Goal: Find specific page/section: Find specific page/section

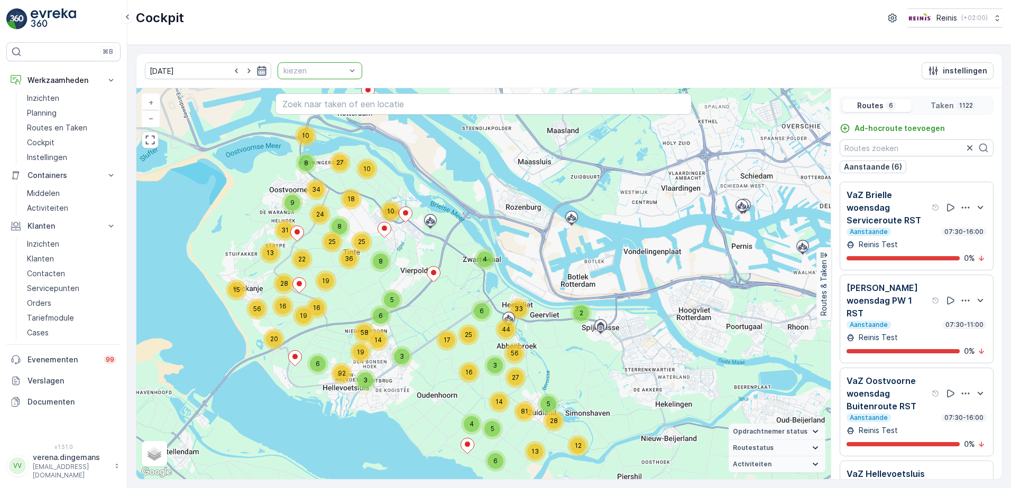
click at [256, 68] on icon "button" at bounding box center [261, 71] width 11 height 11
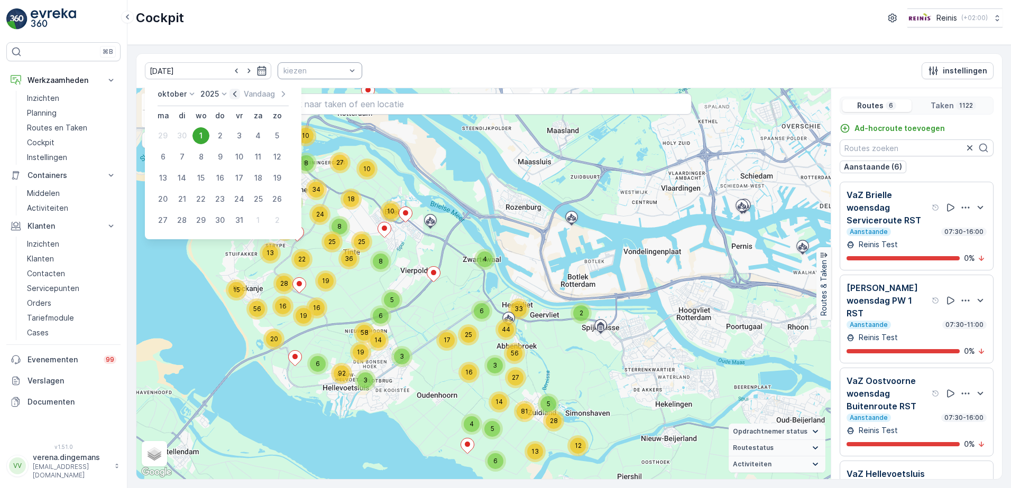
click at [236, 94] on icon "button" at bounding box center [234, 94] width 11 height 11
click at [241, 197] on div "26" at bounding box center [238, 199] width 17 height 17
type input "[DATE]"
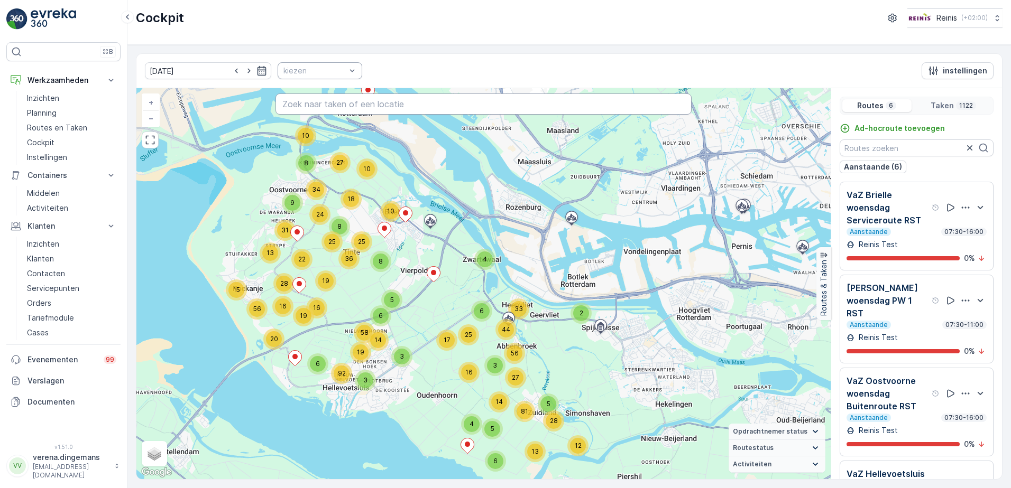
click at [382, 107] on input "text" at bounding box center [483, 104] width 417 height 21
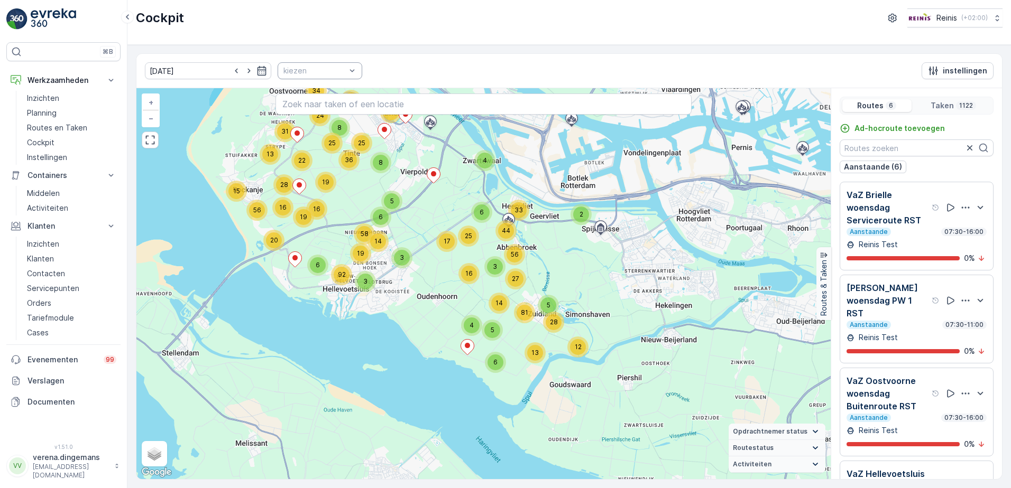
drag, startPoint x: 469, startPoint y: 417, endPoint x: 469, endPoint y: 318, distance: 98.8
click at [469, 318] on div "4" at bounding box center [472, 326] width 16 height 16
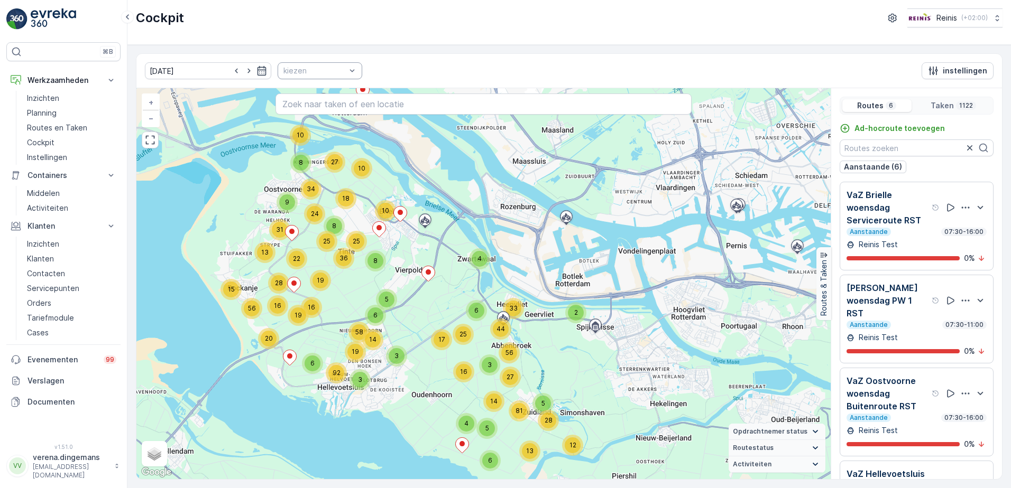
drag, startPoint x: 440, startPoint y: 225, endPoint x: 434, endPoint y: 323, distance: 98.5
click at [434, 323] on div "2 17 3 56 16 33 25 44 4 12 5 14 5 28 6 13 81 27 6 9 13 10 5 6 3 3 6 15 34 10 18…" at bounding box center [483, 283] width 694 height 391
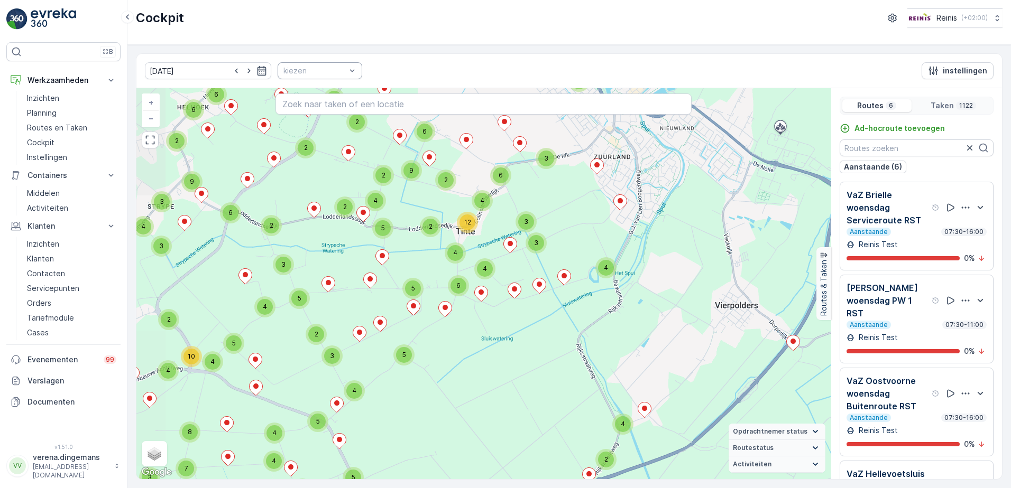
drag, startPoint x: 268, startPoint y: 275, endPoint x: 487, endPoint y: 257, distance: 220.1
click at [487, 257] on div "4 2 3 2 2 2 2 3 9 3 4 2 3 5 2 4 2 2 7 3 3 3 3 2 4 6 6 2 4 5 2 9 11 2 2 6 2 5 7 …" at bounding box center [483, 283] width 694 height 391
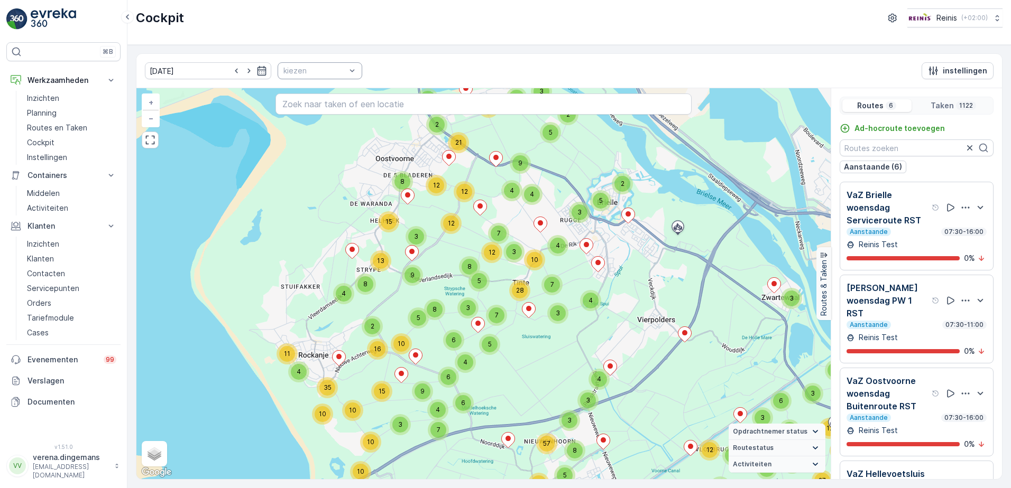
drag, startPoint x: 293, startPoint y: 294, endPoint x: 363, endPoint y: 321, distance: 75.0
click at [363, 321] on div "2" at bounding box center [372, 326] width 21 height 21
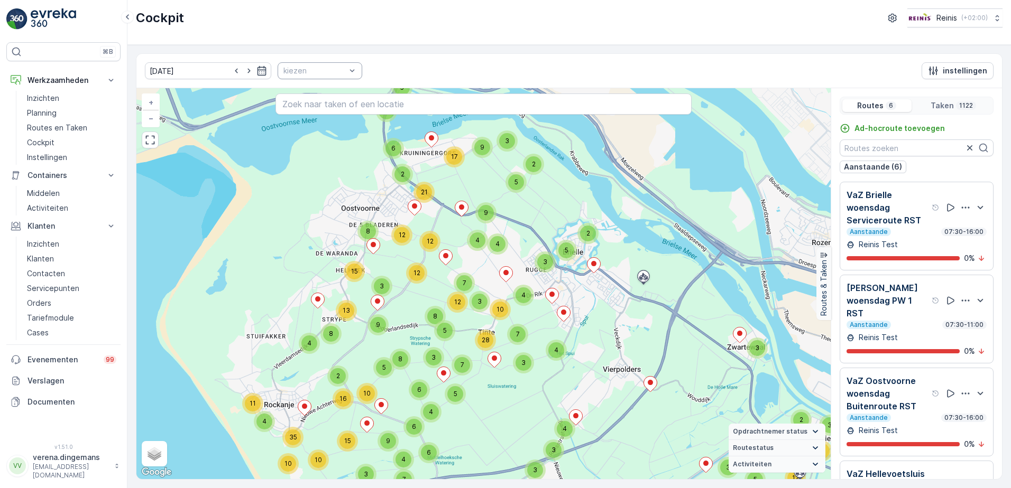
drag, startPoint x: 439, startPoint y: 261, endPoint x: 406, endPoint y: 304, distance: 55.1
click at [406, 304] on div "3 4 2 3 5 17 9 5 5 2 5 3 4 9 4 7 4 3 10 7 8 5 12 12 12 2 6 8 3 13 15 12 21 5 5 …" at bounding box center [483, 283] width 694 height 391
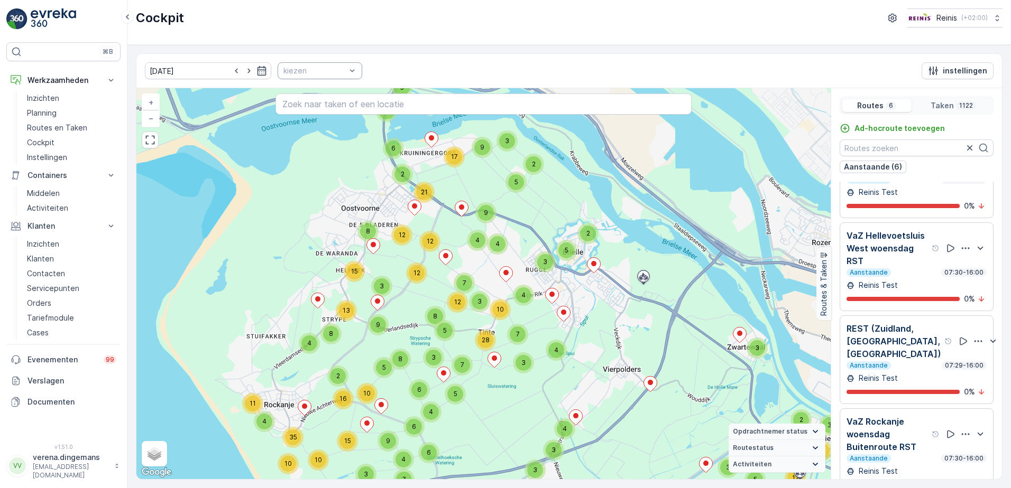
scroll to position [26, 0]
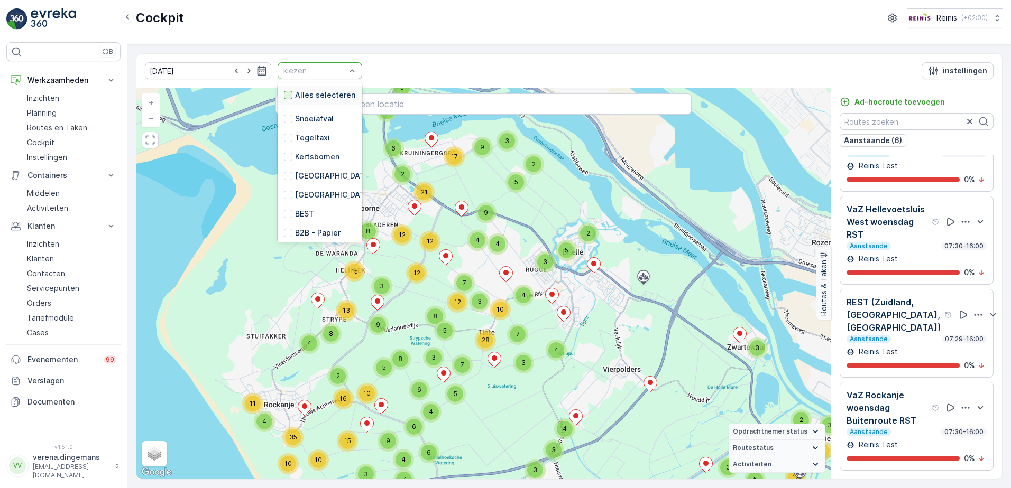
click at [284, 98] on div at bounding box center [288, 95] width 8 height 8
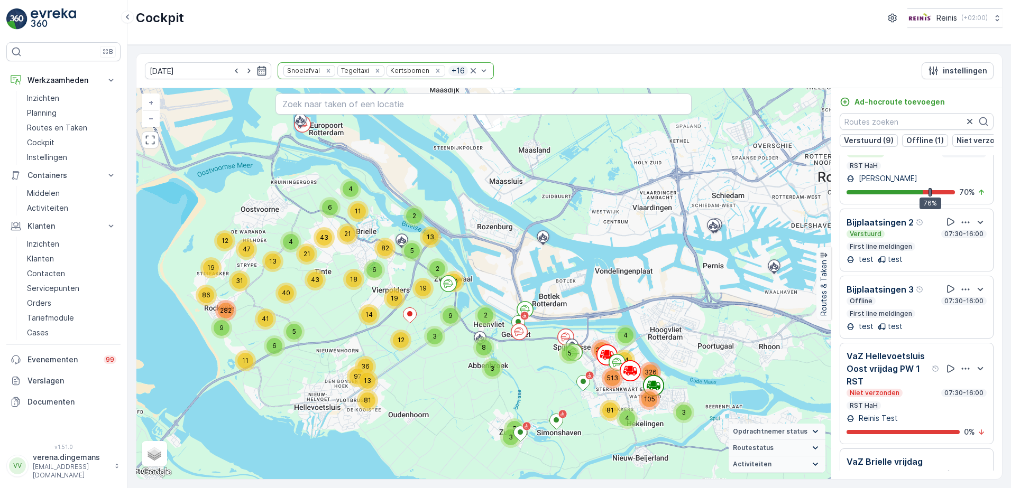
scroll to position [27, 0]
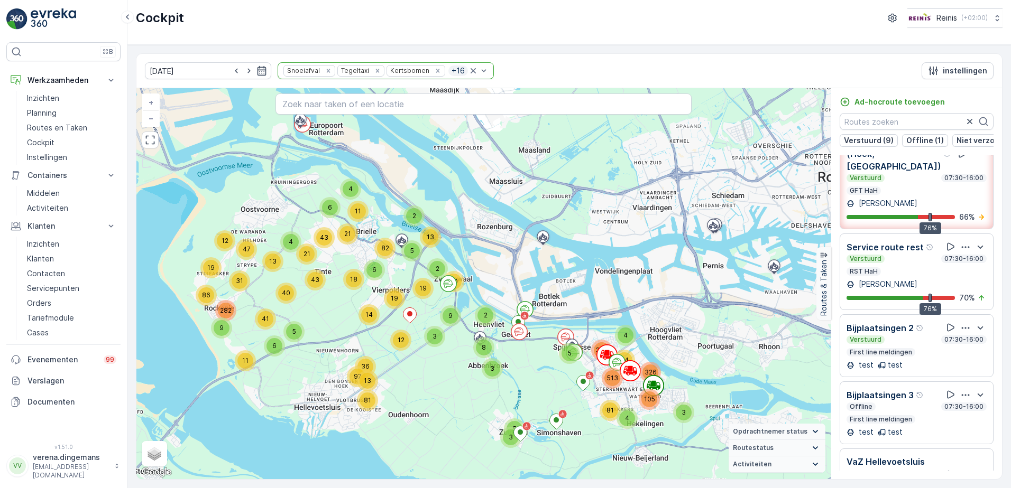
click at [921, 281] on div "Service route rest Verstuurd 07:30-16:00 RST HaH [PERSON_NAME] 76% 70 %" at bounding box center [916, 272] width 140 height 63
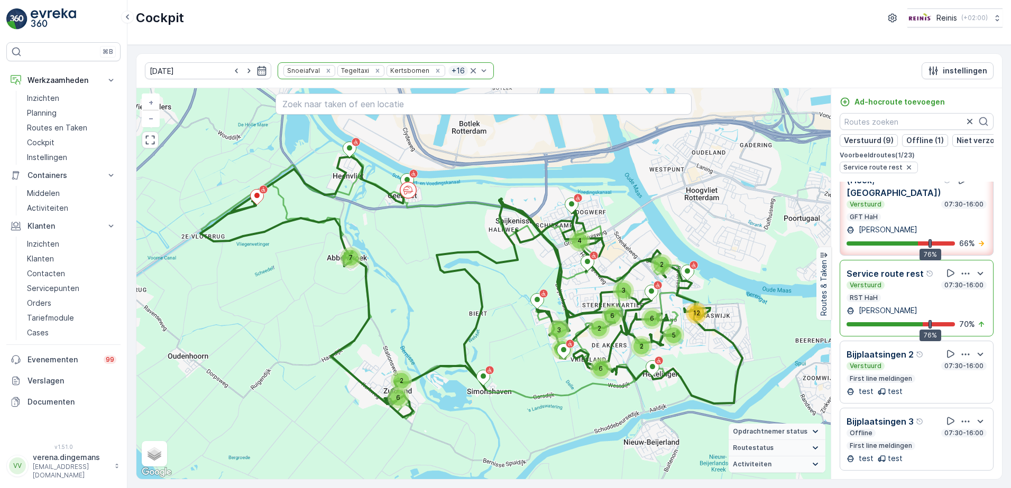
click at [879, 302] on div "RST HaH" at bounding box center [863, 298] width 34 height 8
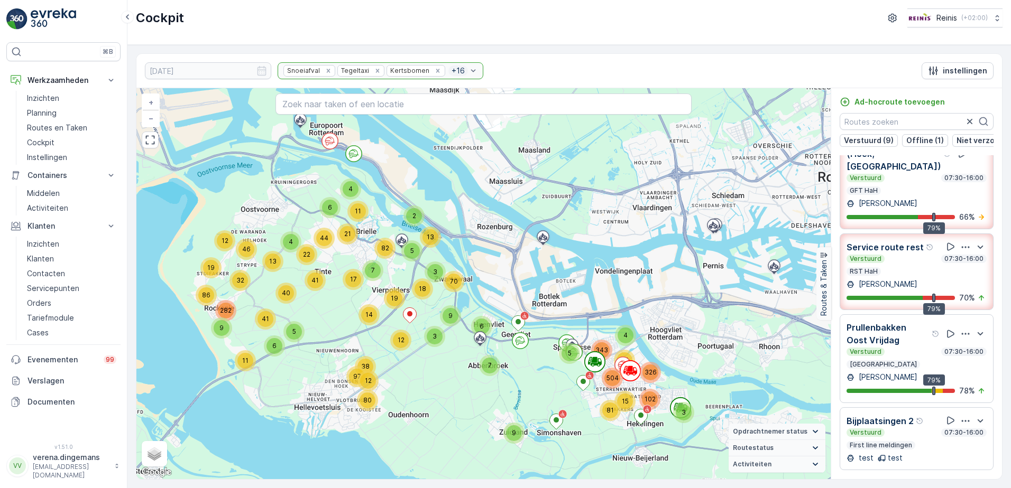
click at [896, 283] on div "Service route rest Verstuurd 07:30-16:00 RST HaH [PERSON_NAME] 79% 70 %" at bounding box center [916, 272] width 140 height 63
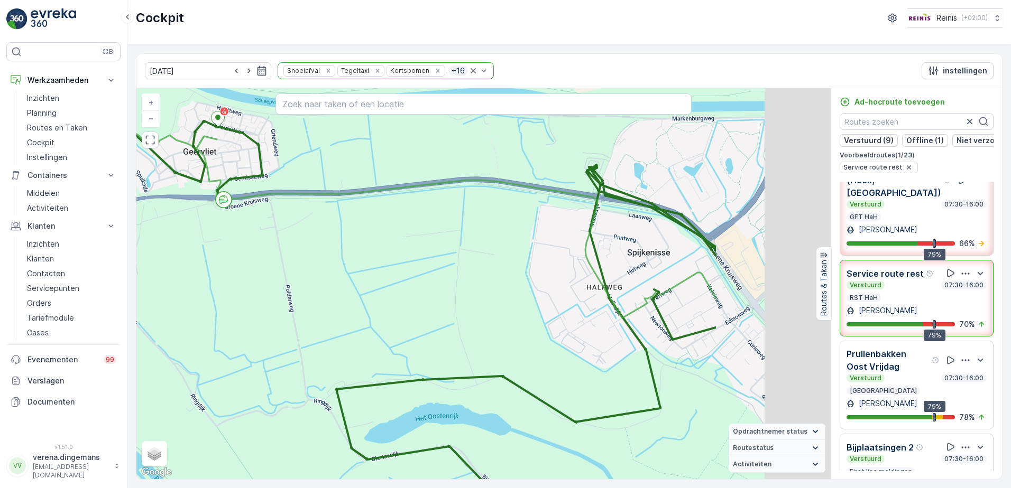
drag, startPoint x: 600, startPoint y: 228, endPoint x: 411, endPoint y: 245, distance: 190.0
click at [411, 245] on div "2 2 3 2 2 4 2 8 2 3 2 3 + − Satelliet stappenplan Terrein Hybride Leaflet Snelt…" at bounding box center [483, 283] width 694 height 391
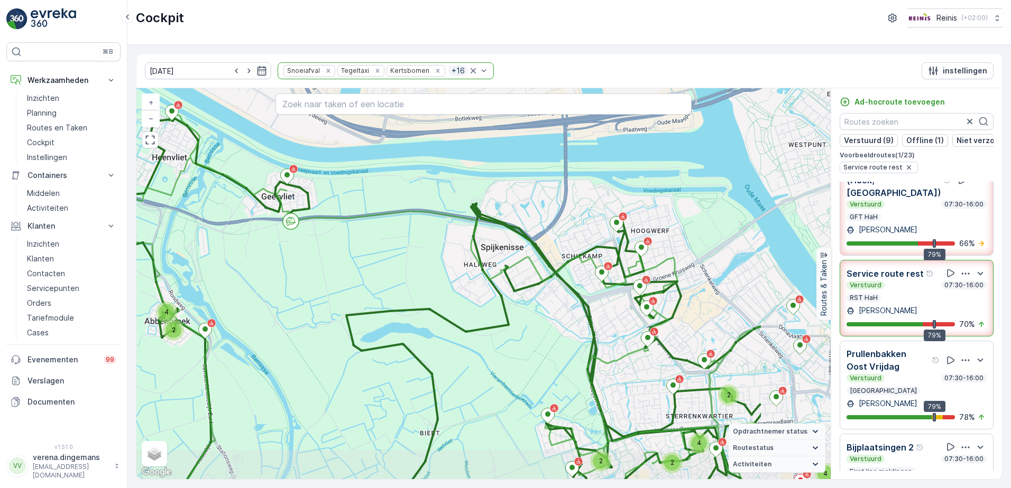
drag, startPoint x: 735, startPoint y: 330, endPoint x: 596, endPoint y: 297, distance: 143.0
click at [596, 297] on div "2 3 2 4 2 2 2 4 3 8 2 3 3 2 2 2 4 + − Satelliet stappenplan Terrein Hybride Lea…" at bounding box center [483, 283] width 694 height 391
click at [884, 311] on p "[PERSON_NAME]" at bounding box center [886, 311] width 61 height 11
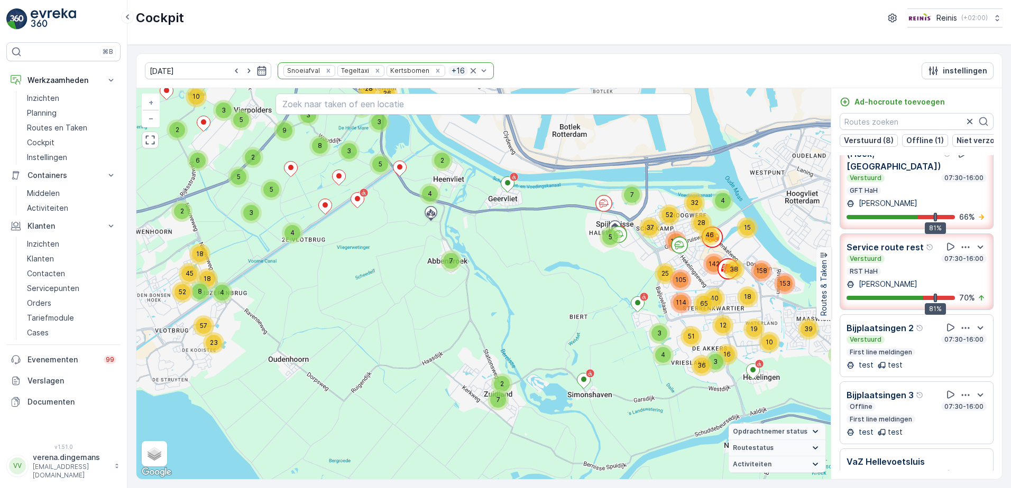
drag, startPoint x: 562, startPoint y: 244, endPoint x: 523, endPoint y: 329, distance: 93.7
click at [523, 329] on div "2 4 7 4 8 2 4 9 17 2 2 4 10 9 19 2 6 5 2 3 9 5 6 4 2 4 3 4 4 4 8 65 3 10 7 3 10…" at bounding box center [483, 283] width 694 height 391
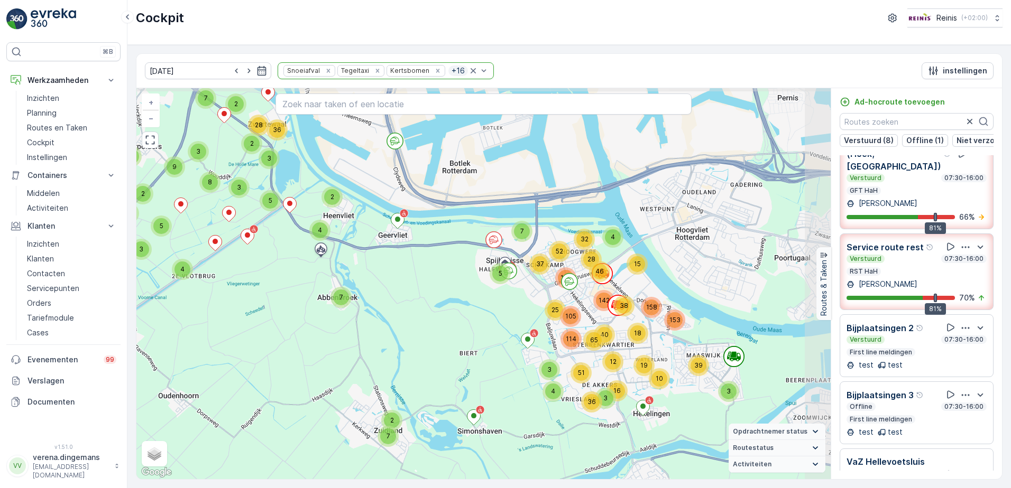
drag, startPoint x: 590, startPoint y: 300, endPoint x: 480, endPoint y: 335, distance: 115.3
click at [480, 335] on div "2 4 7 4 8 2 4 9 17 2 2 4 10 9 19 2 6 5 2 3 9 5 6 4 2 4 3 4 4 4 8 65 3 10 7 3 10…" at bounding box center [483, 283] width 694 height 391
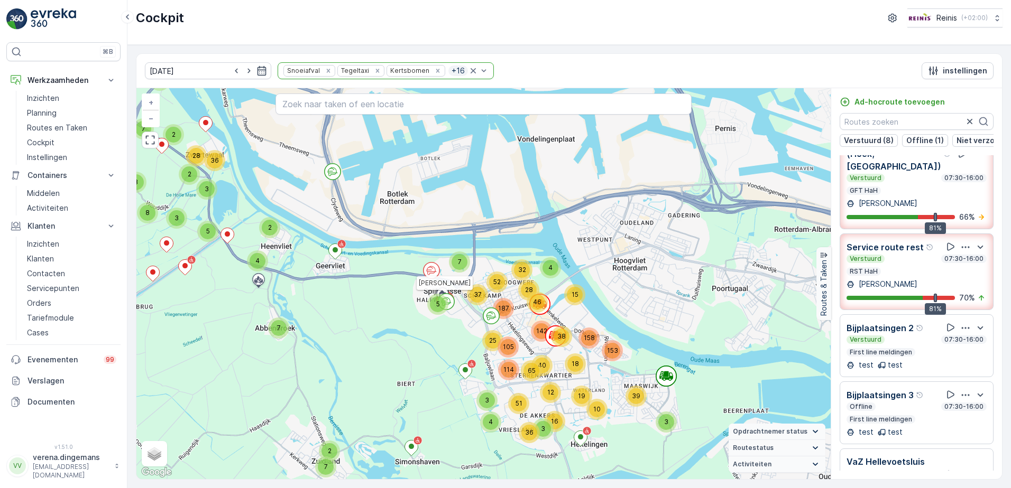
drag, startPoint x: 431, startPoint y: 285, endPoint x: 368, endPoint y: 316, distance: 69.5
click at [368, 316] on div "2 4 7 4 8 2 4 9 17 2 2 4 10 9 19 2 6 5 2 3 9 5 6 4 2 4 3 4 4 4 8 65 3 10 7 3 10…" at bounding box center [483, 283] width 694 height 391
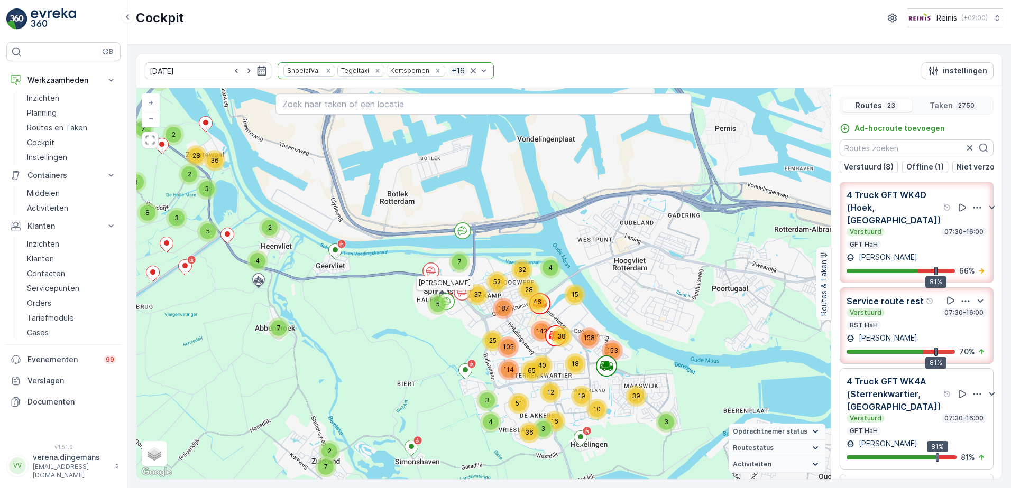
scroll to position [27, 0]
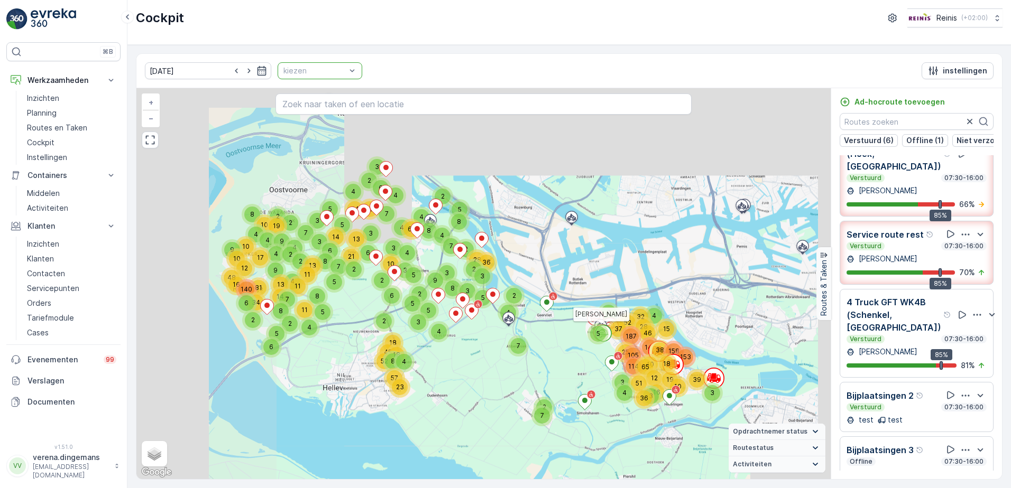
click at [302, 61] on div "26.09.2025 kiezen instellingen" at bounding box center [568, 71] width 865 height 34
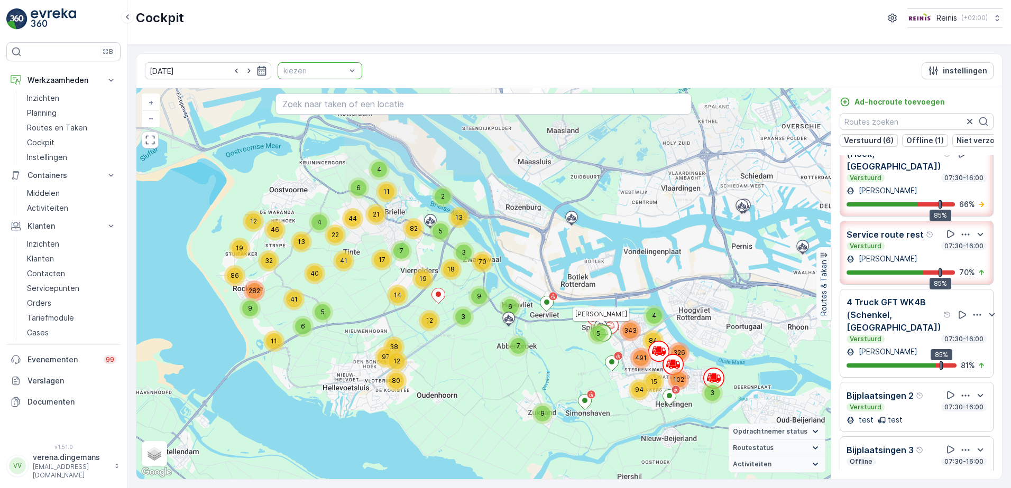
click at [304, 70] on div at bounding box center [314, 71] width 64 height 8
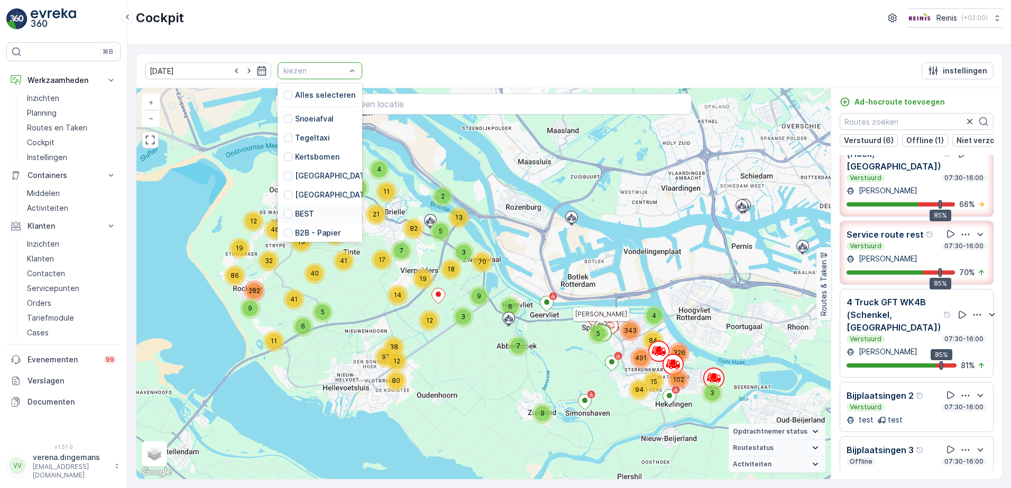
scroll to position [268, 0]
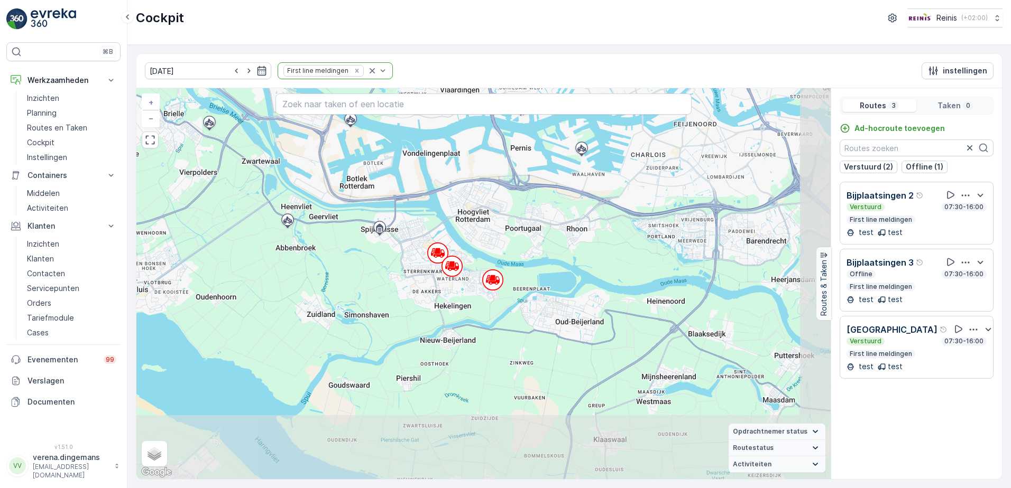
drag, startPoint x: 707, startPoint y: 403, endPoint x: 561, endPoint y: 252, distance: 210.5
click at [567, 240] on div "+ − Satelliet stappenplan Terrein Hybride Leaflet Sneltoetsen Kaartgegevens Kaa…" at bounding box center [483, 283] width 694 height 391
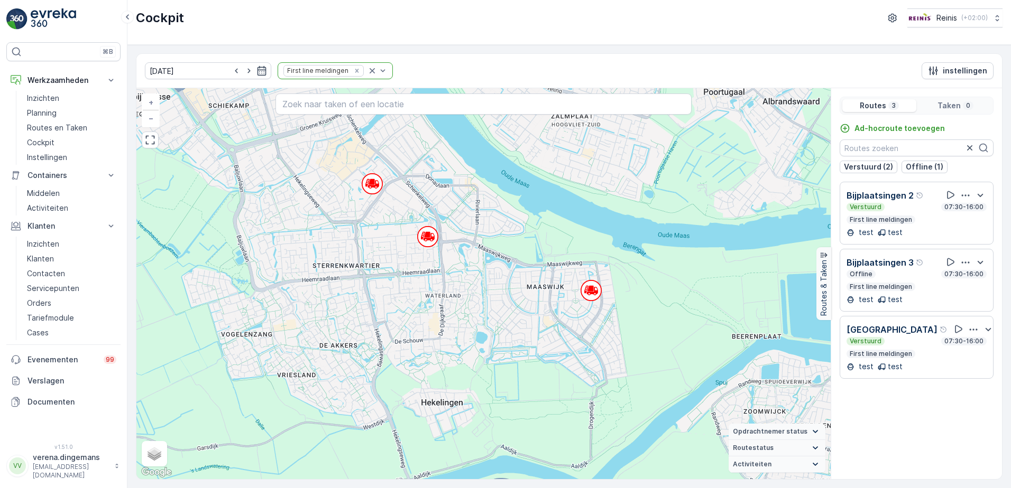
drag, startPoint x: 433, startPoint y: 209, endPoint x: 494, endPoint y: 288, distance: 99.5
click at [494, 288] on div "+ − Satelliet stappenplan Terrein Hybride Leaflet Sneltoetsen Kaartgegevens Kaa…" at bounding box center [483, 283] width 694 height 391
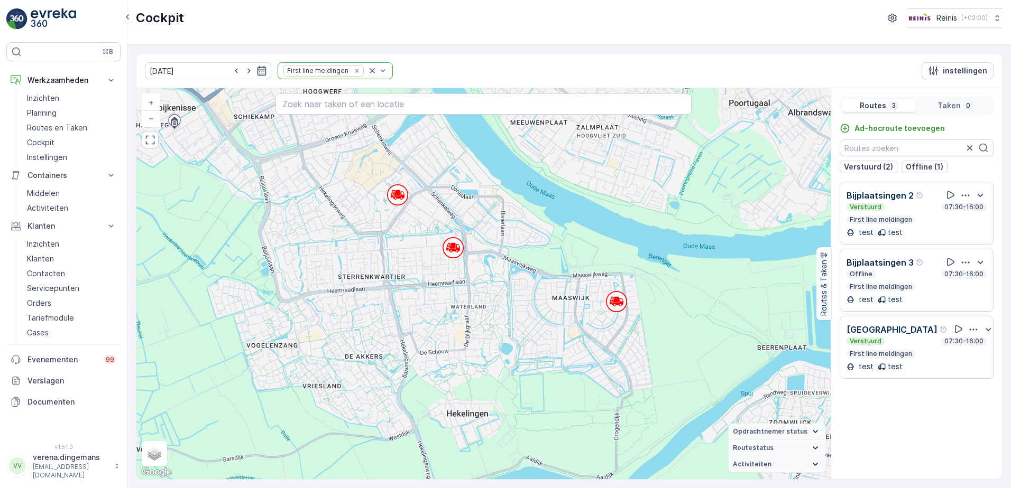
drag, startPoint x: 421, startPoint y: 273, endPoint x: 443, endPoint y: 284, distance: 24.8
click at [443, 284] on div "+ − Satelliet stappenplan Terrein Hybride Leaflet Sneltoetsen Kaartgegevens Kaa…" at bounding box center [483, 283] width 694 height 391
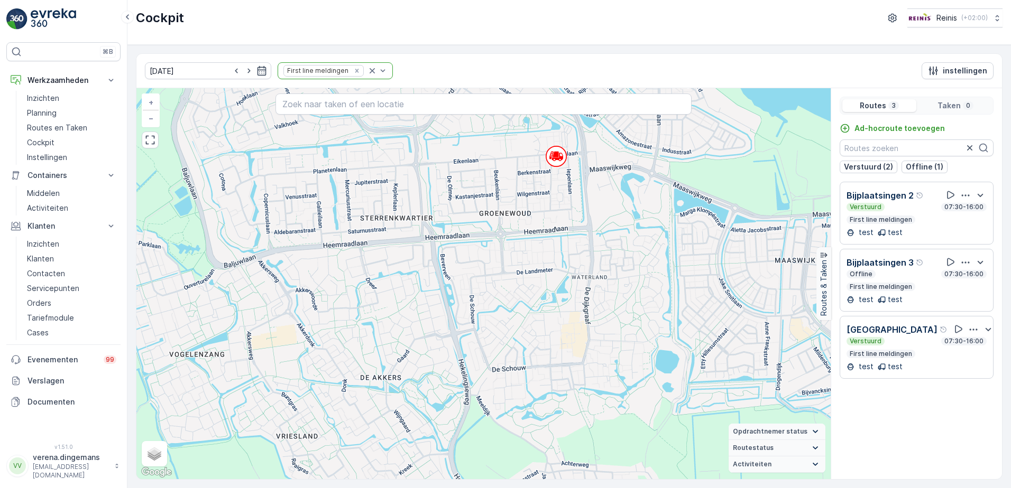
drag, startPoint x: 335, startPoint y: 302, endPoint x: 433, endPoint y: 235, distance: 119.5
click at [433, 235] on div "+ − Satelliet stappenplan Terrein Hybride Leaflet Sneltoetsen Kaartgegevens Kaa…" at bounding box center [483, 283] width 694 height 391
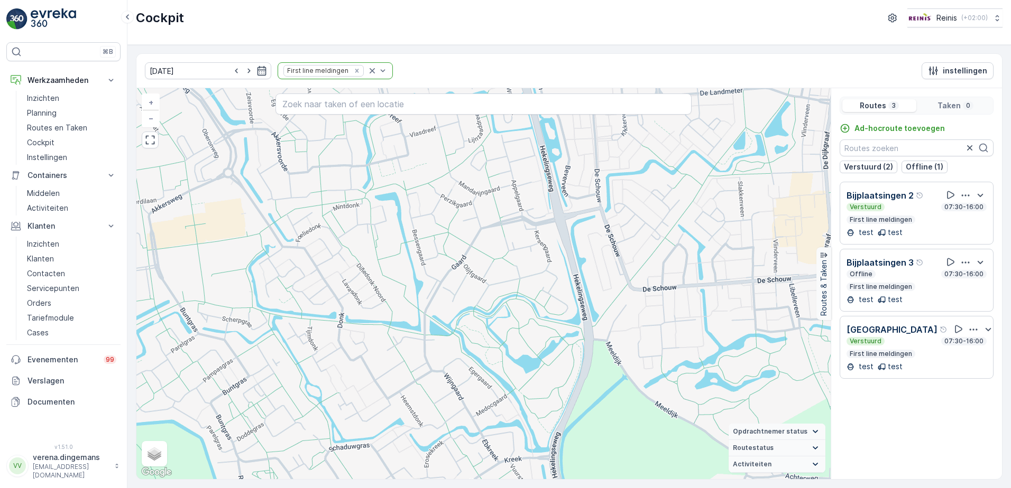
drag, startPoint x: 297, startPoint y: 381, endPoint x: 381, endPoint y: 274, distance: 135.5
click at [381, 274] on div "+ − Satelliet stappenplan Terrein Hybride Leaflet Sneltoetsen Kaartgegevens Kaa…" at bounding box center [483, 283] width 694 height 391
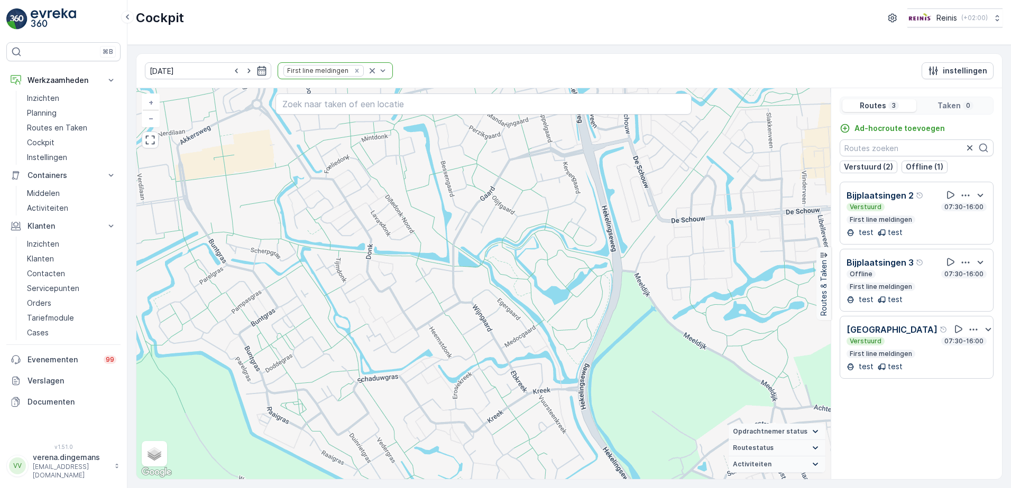
drag, startPoint x: 423, startPoint y: 394, endPoint x: 451, endPoint y: 325, distance: 74.4
click at [451, 325] on div "+ − Satelliet stappenplan Terrein Hybride Leaflet Sneltoetsen Kaartgegevens Kaa…" at bounding box center [483, 283] width 694 height 391
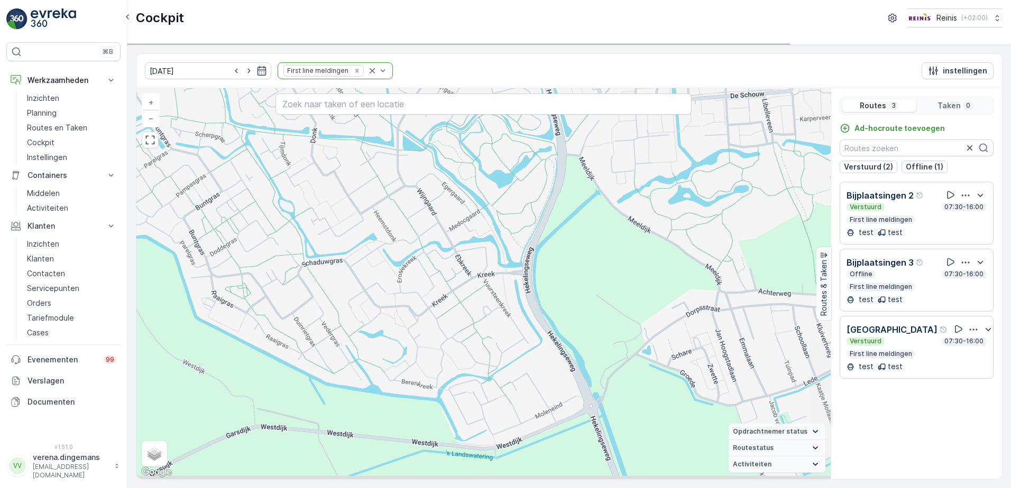
drag, startPoint x: 466, startPoint y: 452, endPoint x: 410, endPoint y: 339, distance: 126.2
click at [410, 339] on div "+ − Satelliet stappenplan Terrein Hybride Leaflet Sneltoetsen Kaartgegevens Kaa…" at bounding box center [483, 283] width 694 height 391
click at [346, 103] on input "text" at bounding box center [483, 104] width 417 height 21
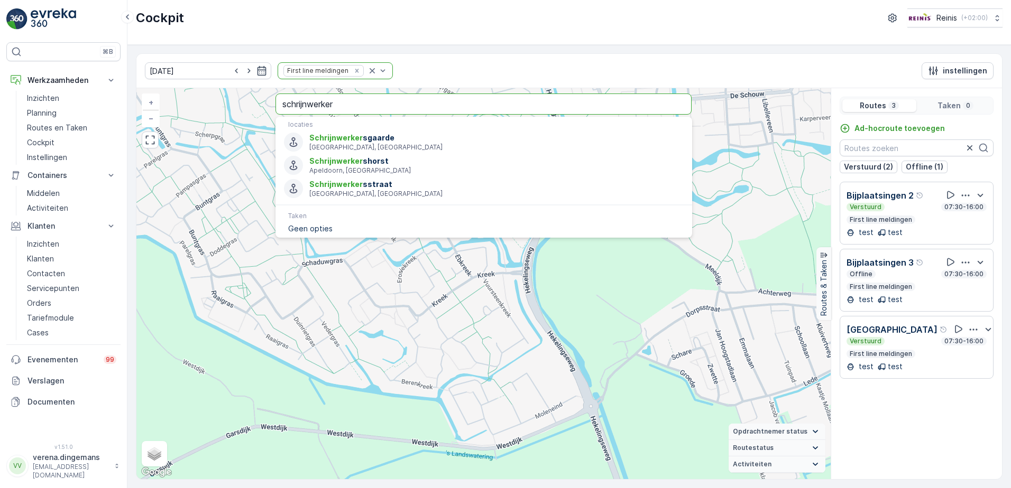
click at [383, 108] on input "schrijnwerker" at bounding box center [483, 104] width 417 height 21
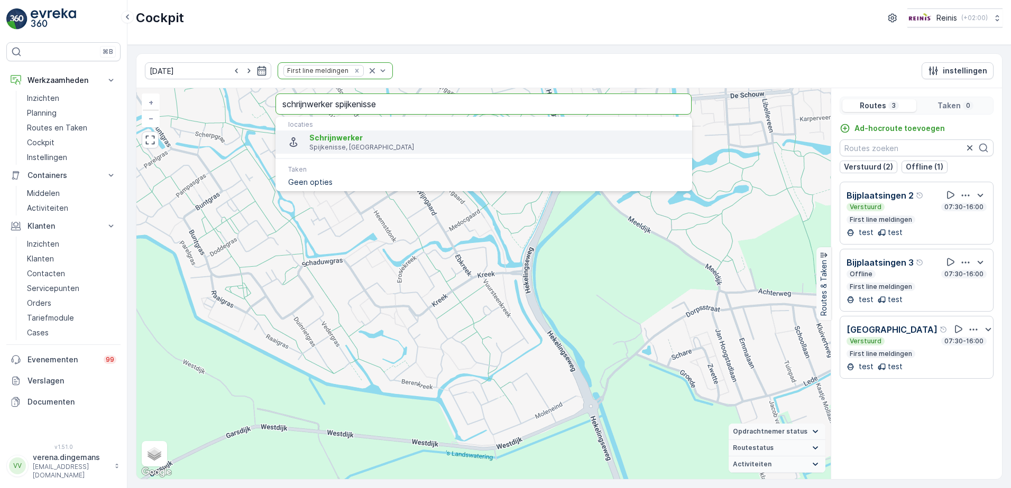
type input "schrijnwerker spijkenisse"
click at [381, 137] on span "Schrijnwerker" at bounding box center [496, 138] width 374 height 11
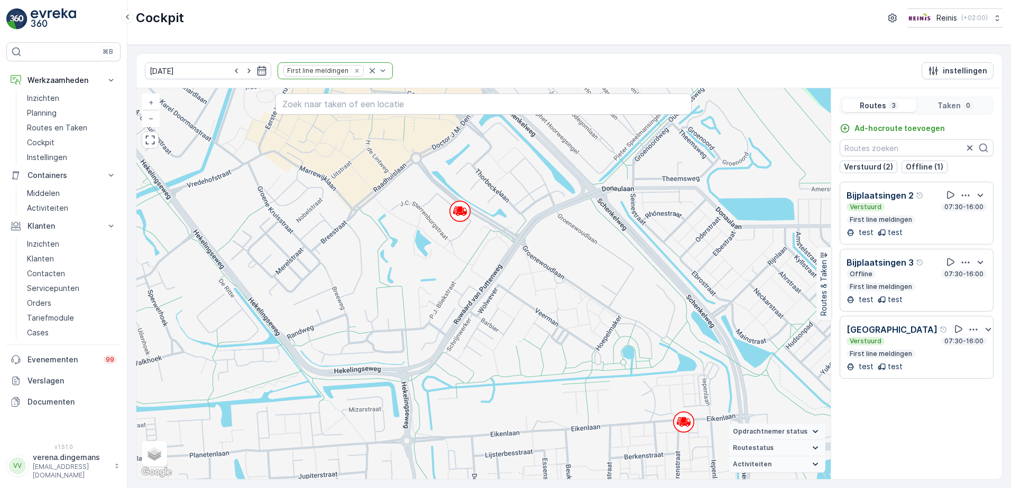
drag, startPoint x: 599, startPoint y: 193, endPoint x: 517, endPoint y: 270, distance: 112.6
click at [517, 270] on div "+ − Satelliet stappenplan Terrein Hybride Leaflet Sneltoetsen Kaartgegevens Kaa…" at bounding box center [483, 283] width 694 height 391
